Goal: Information Seeking & Learning: Check status

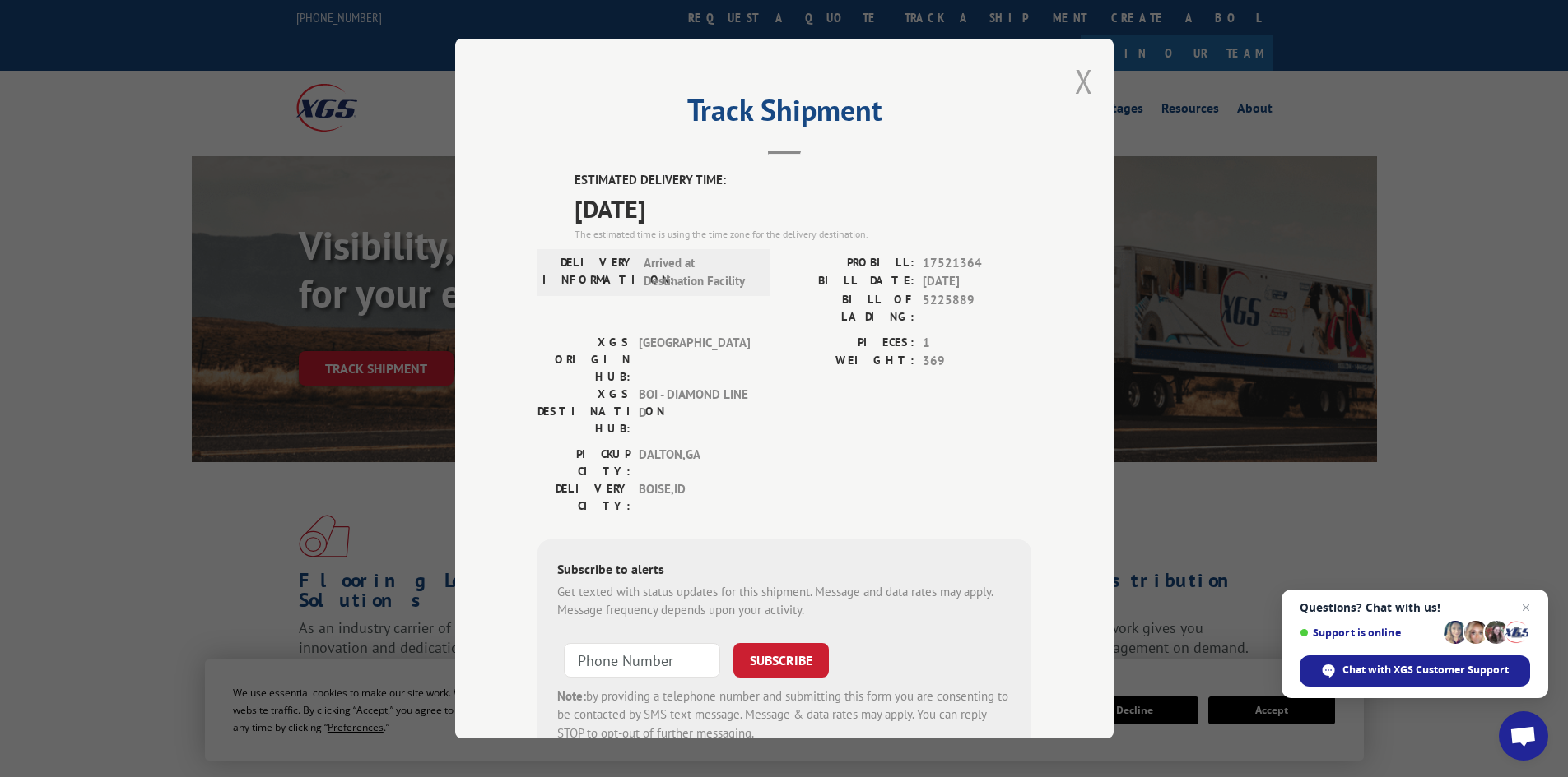
click at [1086, 75] on button "Close modal" at bounding box center [1084, 81] width 18 height 44
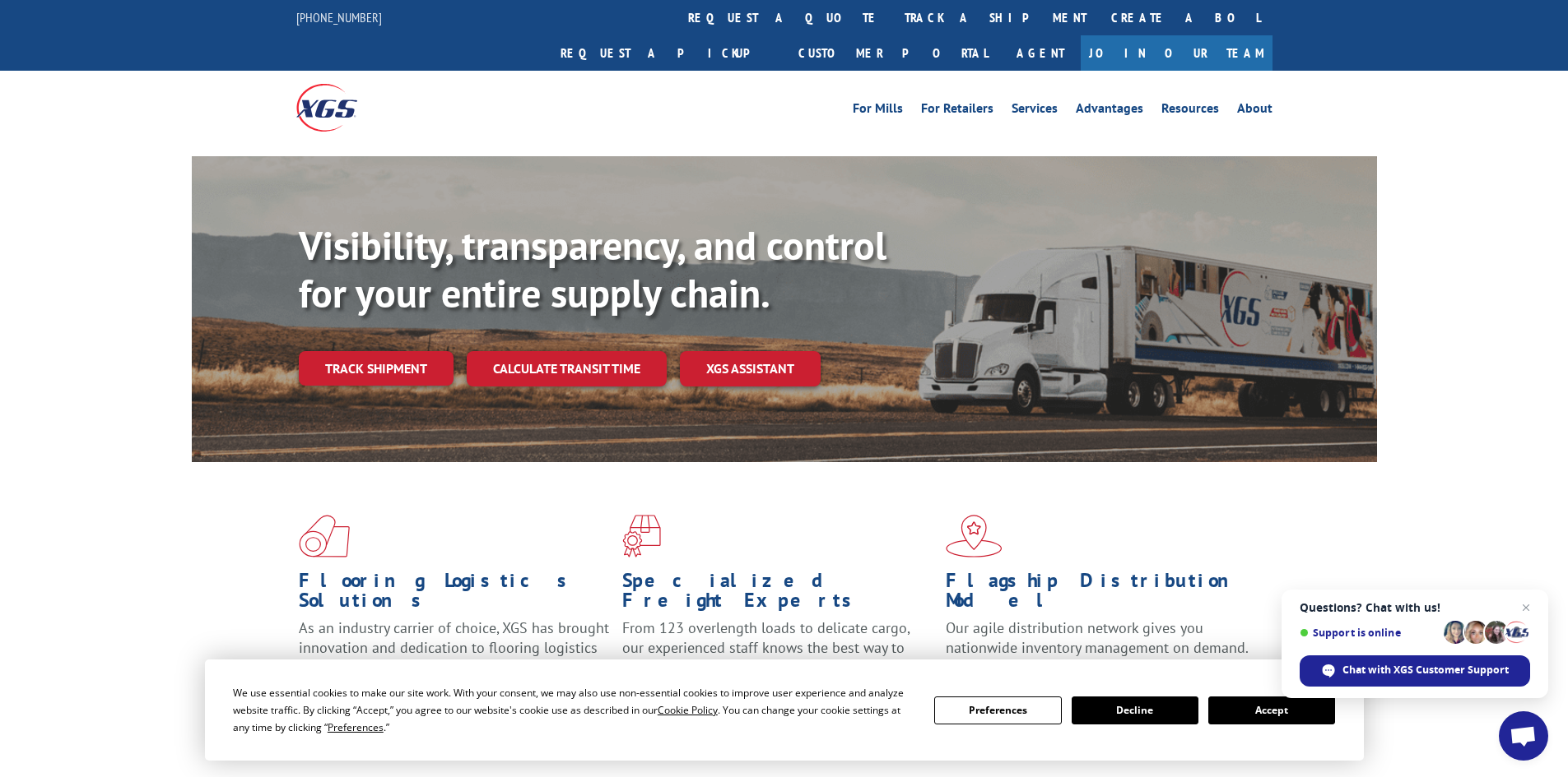
drag, startPoint x: 737, startPoint y: 5, endPoint x: 736, endPoint y: 14, distance: 9.1
click at [892, 6] on link "track a shipment" at bounding box center [995, 17] width 206 height 36
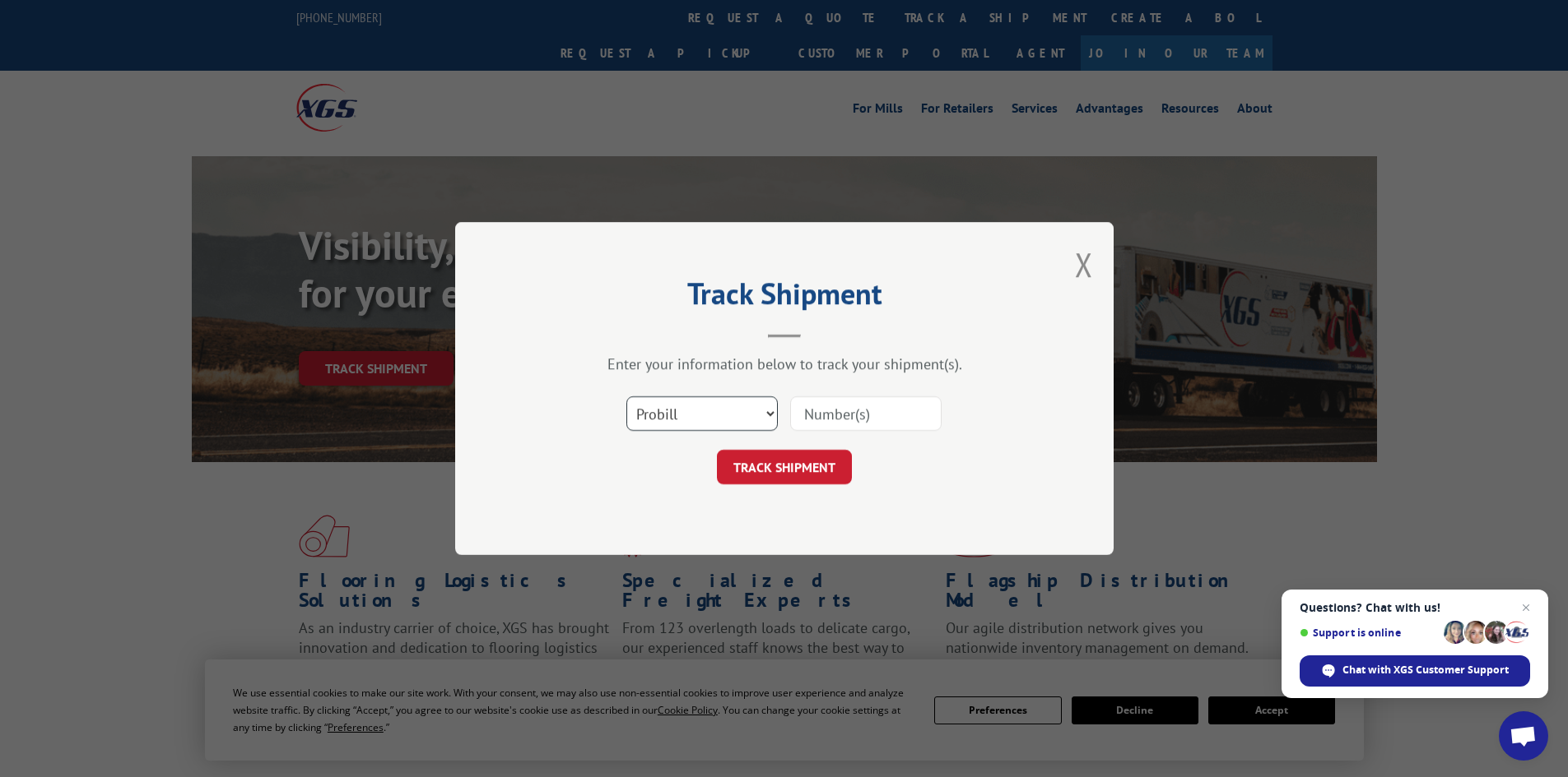
click at [773, 418] on select "Select category... Probill BOL PO" at bounding box center [702, 414] width 151 height 35
select select "bol"
click at [626, 397] on select "Select category... Probill BOL PO" at bounding box center [702, 414] width 151 height 35
click at [824, 416] on input at bounding box center [866, 414] width 151 height 35
paste input "447977"
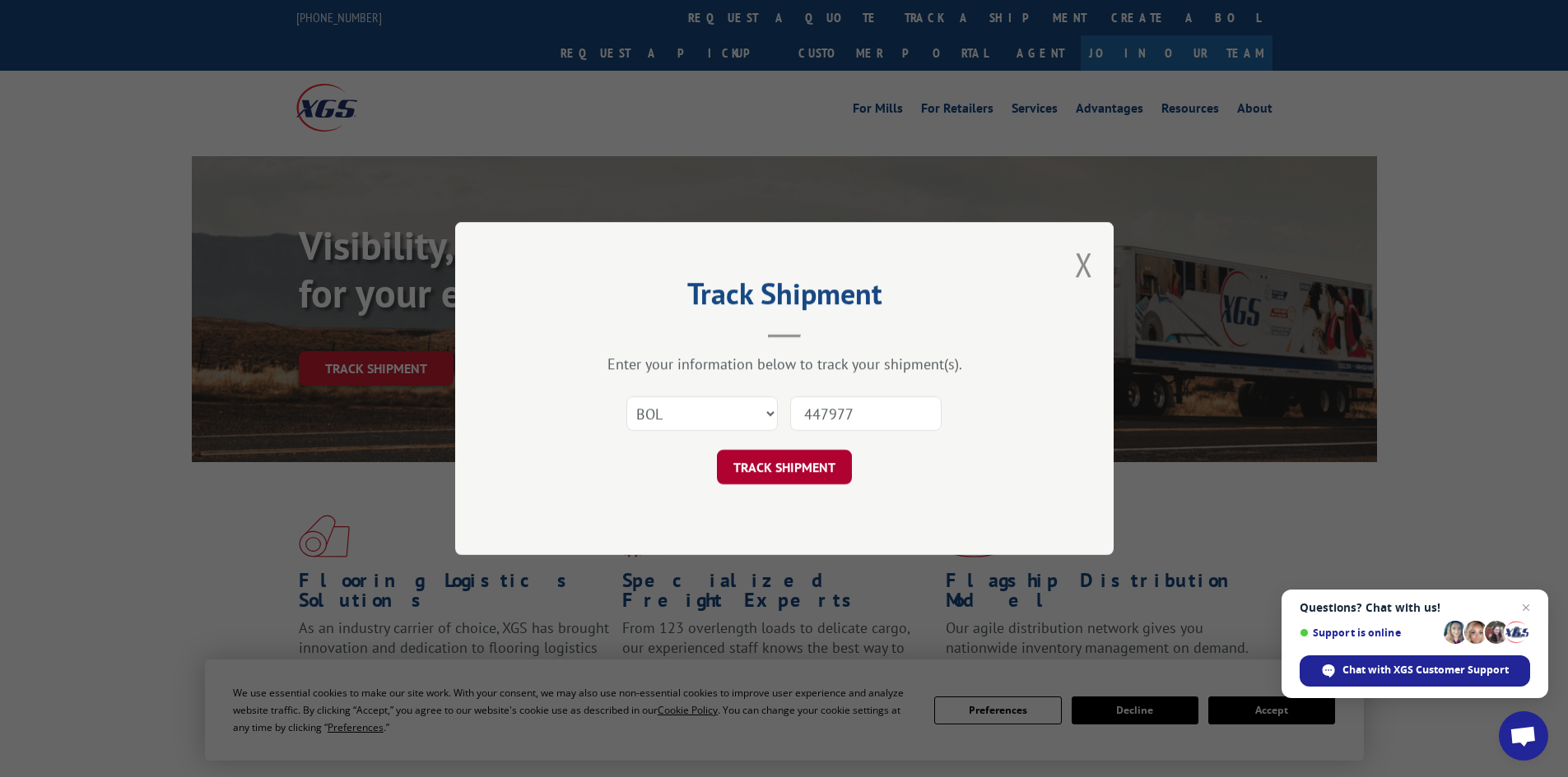
type input "447977"
click at [813, 468] on button "TRACK SHIPMENT" at bounding box center [784, 467] width 135 height 35
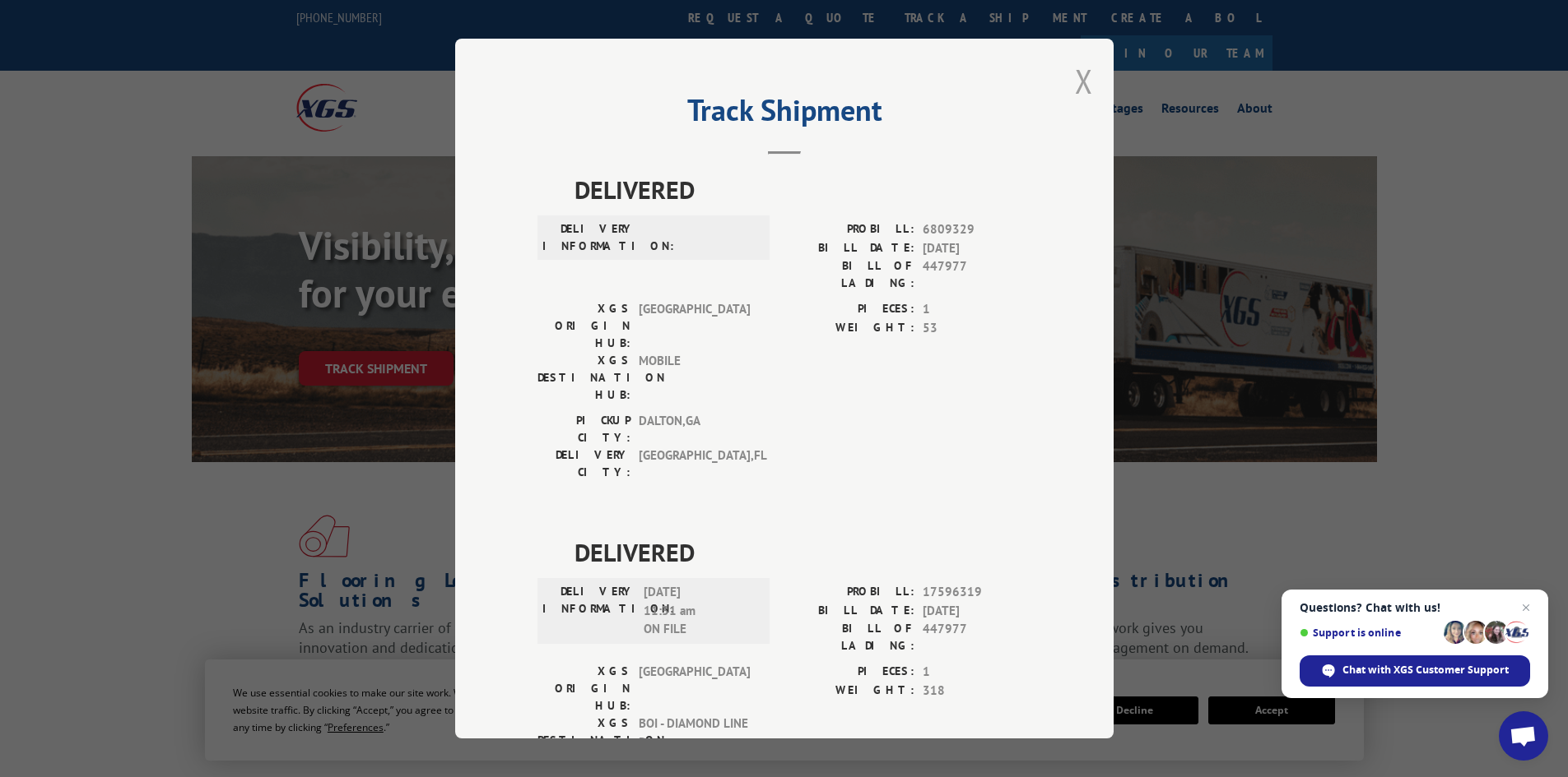
click at [1075, 84] on button "Close modal" at bounding box center [1084, 81] width 18 height 44
